Goal: Task Accomplishment & Management: Use online tool/utility

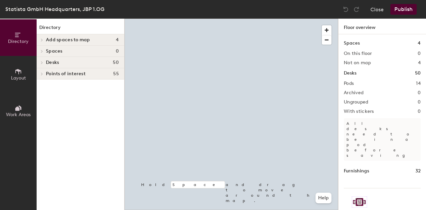
click at [22, 86] on button "Layout" at bounding box center [18, 74] width 37 height 37
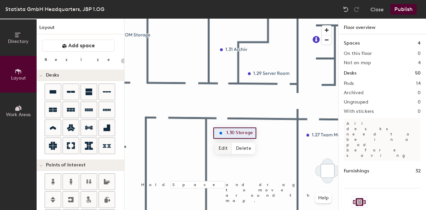
click at [224, 146] on span "Edit" at bounding box center [223, 148] width 17 height 11
type input "20"
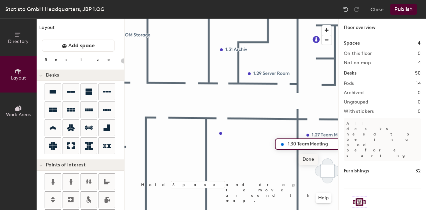
type input "1.30 Team Meeting"
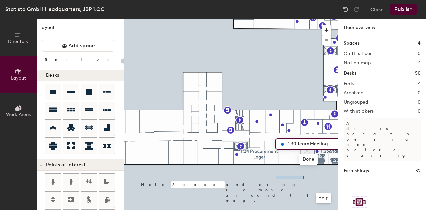
click at [295, 19] on div at bounding box center [232, 19] width 214 height 0
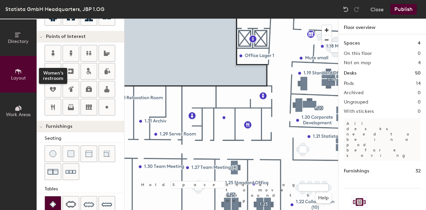
scroll to position [200, 0]
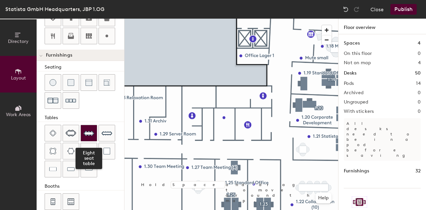
click at [93, 136] on div at bounding box center [89, 133] width 16 height 16
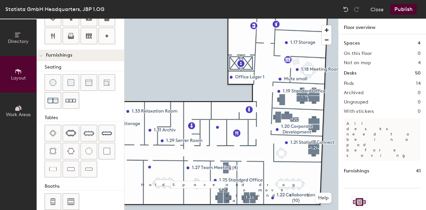
click at [405, 10] on button "Publish" at bounding box center [404, 9] width 26 height 11
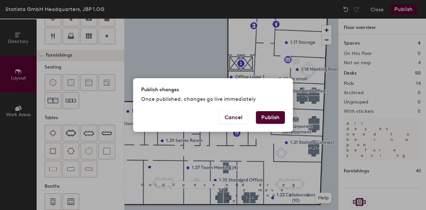
click at [262, 115] on button "Publish" at bounding box center [270, 117] width 29 height 13
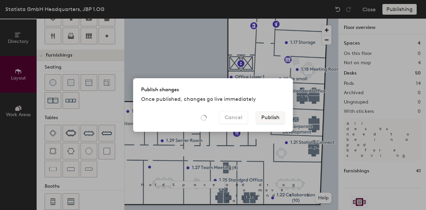
type input "20"
